Goal: Check status: Check status

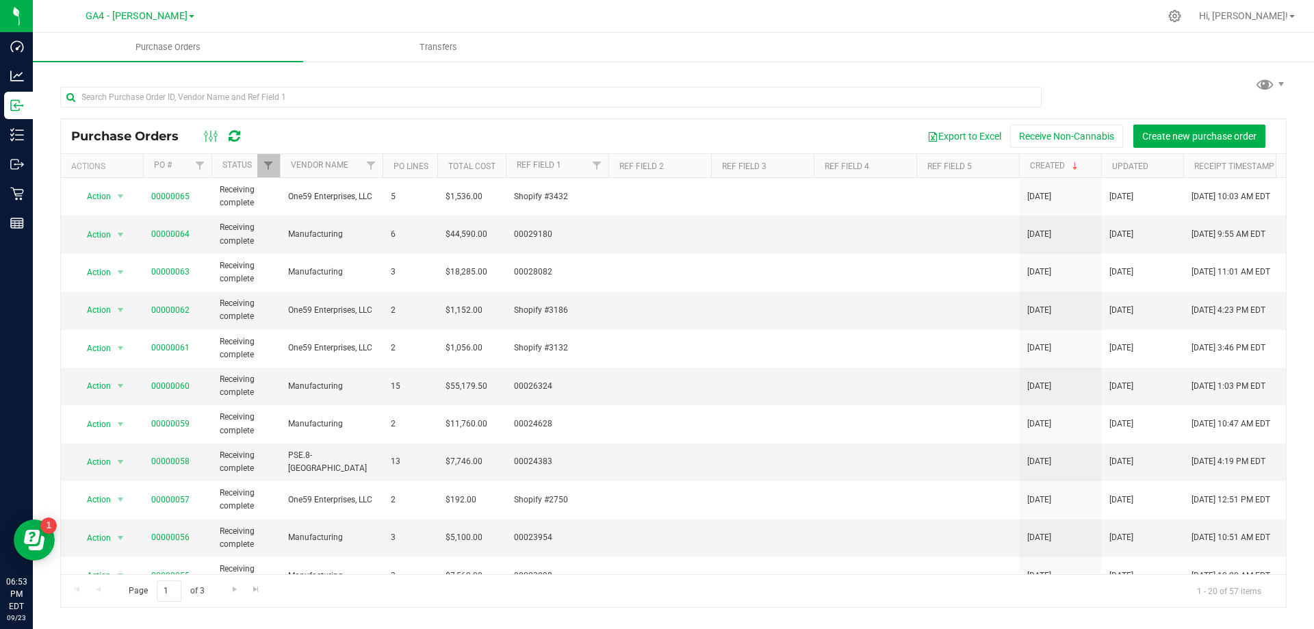
click at [585, 32] on nav "GA4 - [PERSON_NAME] GA1 - [PERSON_NAME] GA2 - [GEOGRAPHIC_DATA] GA3 - [GEOGRAPH…" at bounding box center [673, 16] width 1281 height 33
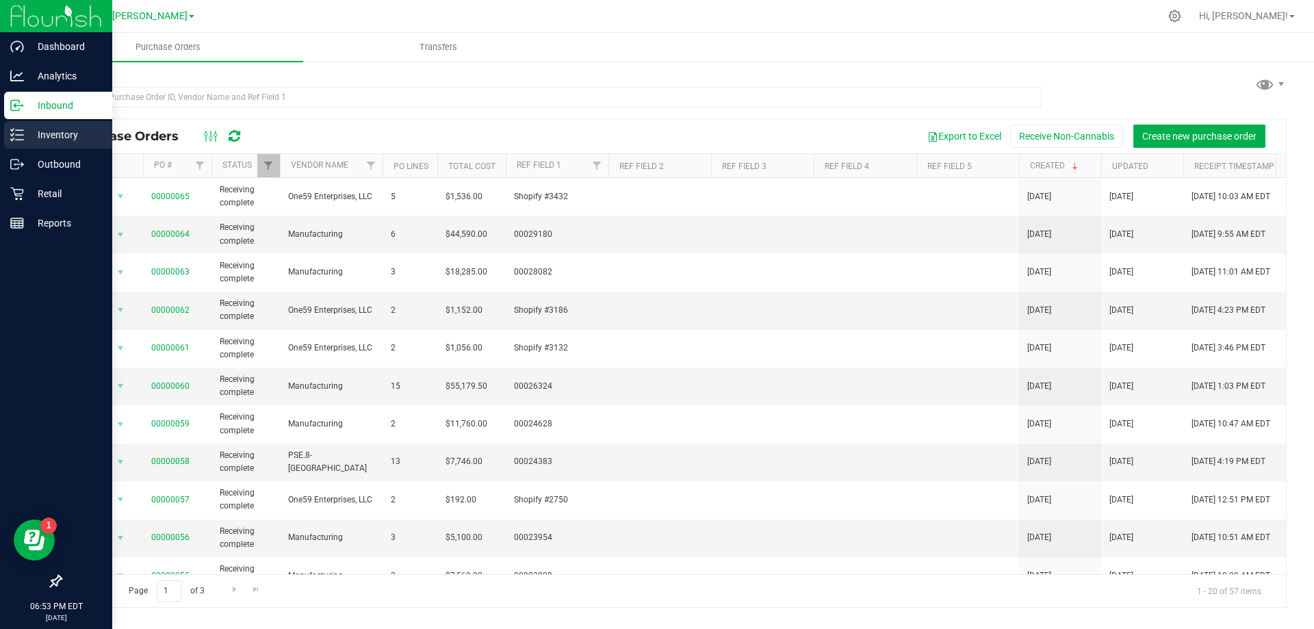
click at [44, 138] on p "Inventory" at bounding box center [65, 135] width 82 height 16
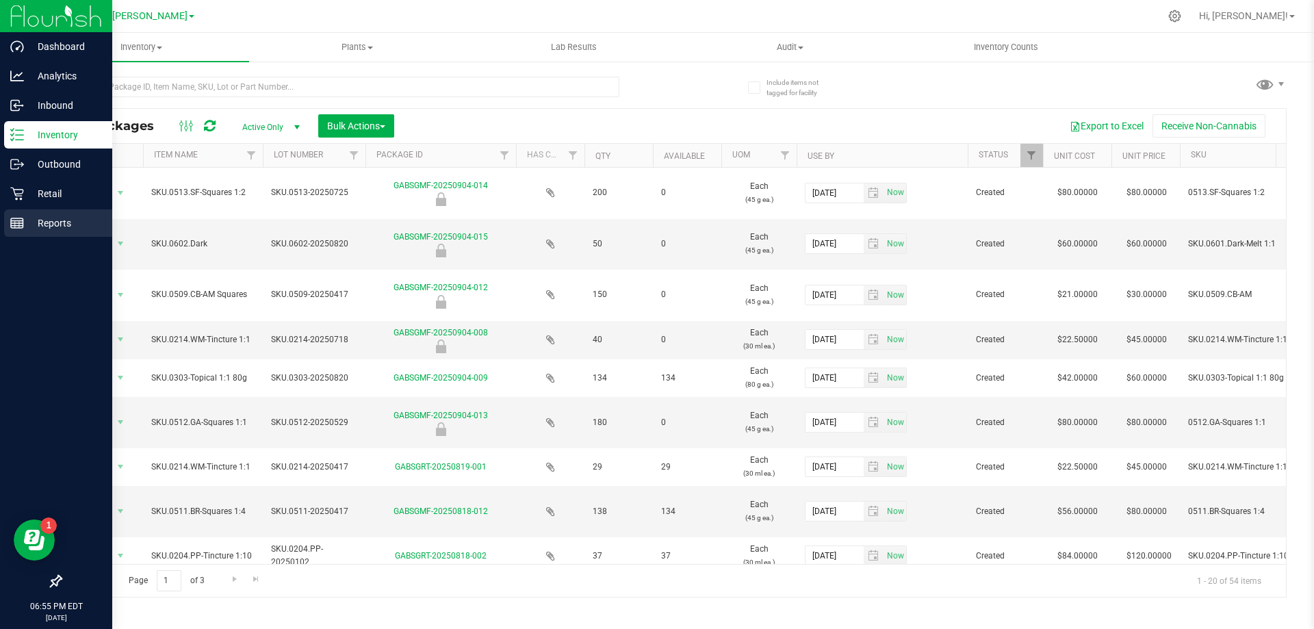
click at [21, 228] on rect at bounding box center [17, 223] width 12 height 10
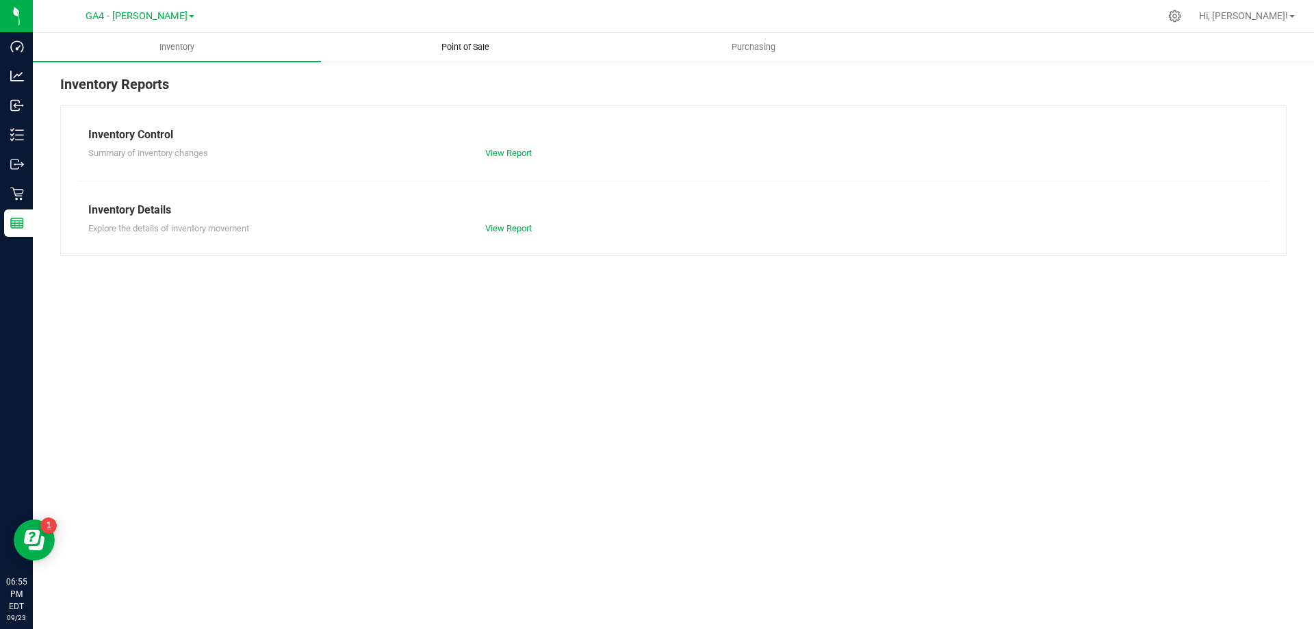
click at [435, 38] on uib-tab-heading "Point of Sale" at bounding box center [465, 47] width 287 height 27
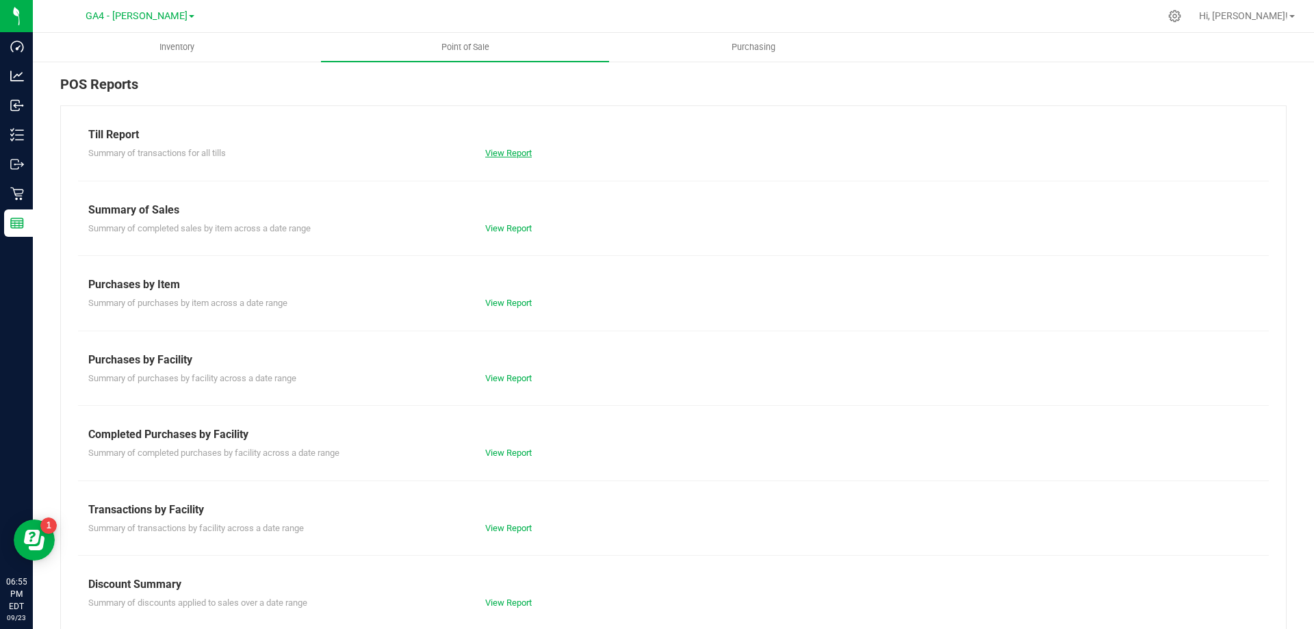
click at [508, 154] on link "View Report" at bounding box center [508, 153] width 47 height 10
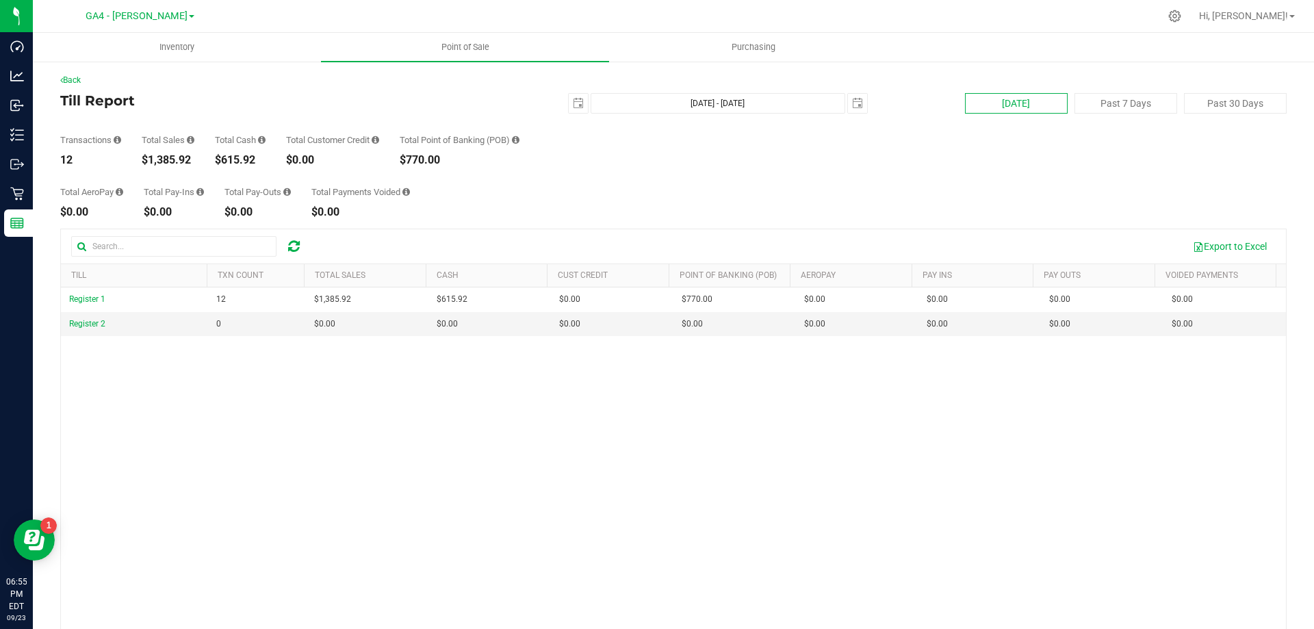
click at [1026, 107] on button "[DATE]" at bounding box center [1016, 103] width 103 height 21
click at [745, 192] on div "Total AeroPay $0.00 Total Pay-Ins $0.00 Total Pay-Outs $0.00 Total Payments Voi…" at bounding box center [673, 192] width 1226 height 52
click at [1016, 101] on button "[DATE]" at bounding box center [1016, 103] width 103 height 21
type input "[DATE]"
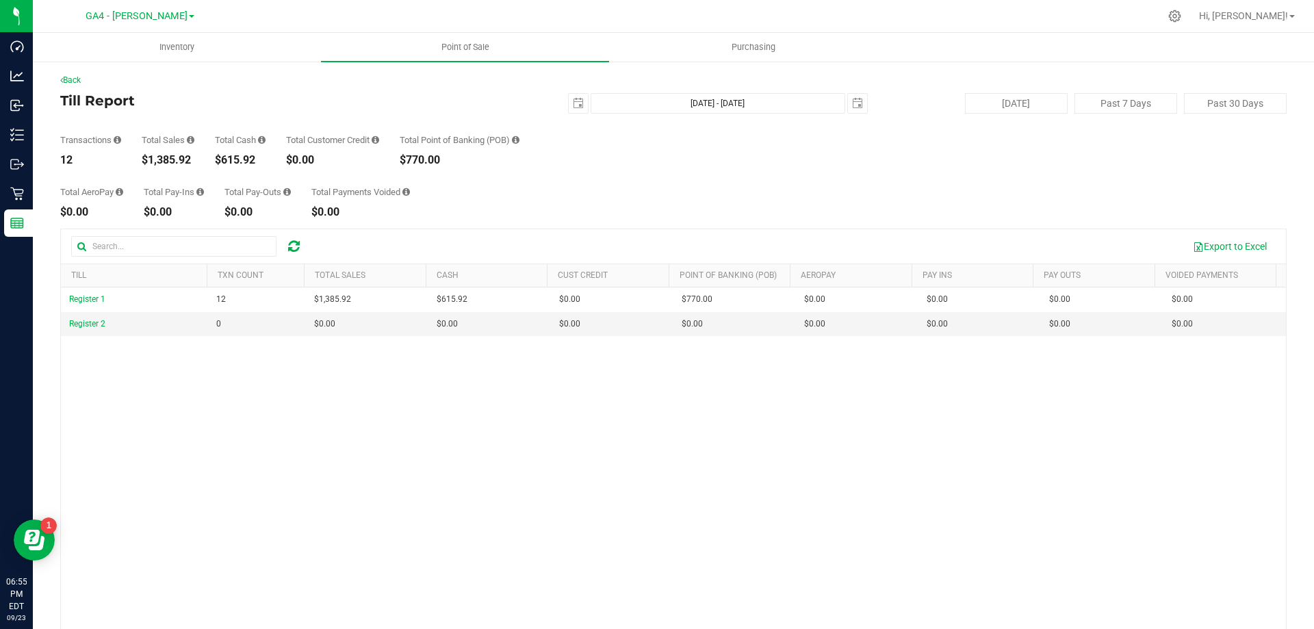
click at [888, 149] on div "Transactions 12 Total Sales $1,385.92 Total Cash $615.92 Total Customer Credit …" at bounding box center [673, 140] width 1226 height 52
click at [172, 11] on div "GA4 - [PERSON_NAME] GA1 - [PERSON_NAME] GA2 - [GEOGRAPHIC_DATA] GA3 - [GEOGRAPH…" at bounding box center [140, 15] width 200 height 21
click at [168, 12] on link "GA4 - [PERSON_NAME]" at bounding box center [140, 15] width 109 height 13
click at [167, 44] on link "GA1 - [PERSON_NAME]" at bounding box center [140, 48] width 200 height 18
click at [786, 187] on div "Total AeroPay $0.00 Total Pay-Ins $0.00 Total Pay-Outs $0.00 Total Payments Voi…" at bounding box center [673, 192] width 1226 height 52
